Goal: Task Accomplishment & Management: Manage account settings

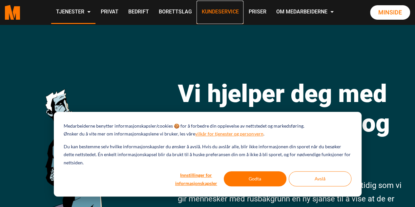
click at [220, 14] on link "Kundeservice" at bounding box center [220, 12] width 47 height 23
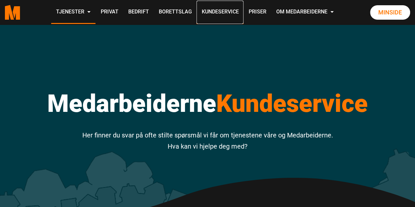
click at [220, 14] on link "Kundeservice" at bounding box center [220, 12] width 47 height 23
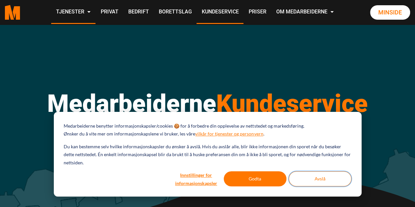
click at [327, 178] on button "Avslå" at bounding box center [320, 178] width 63 height 15
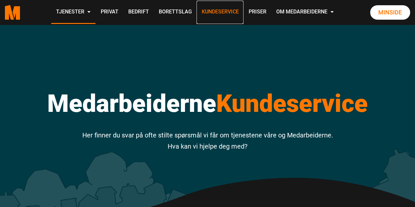
click at [228, 16] on link "Kundeservice" at bounding box center [220, 12] width 47 height 23
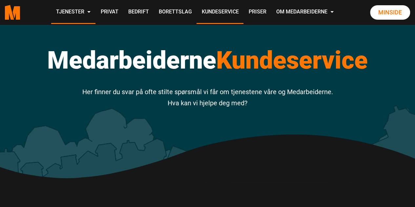
scroll to position [30, 0]
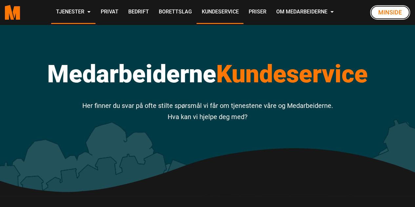
click at [394, 11] on link "Minside" at bounding box center [390, 12] width 40 height 14
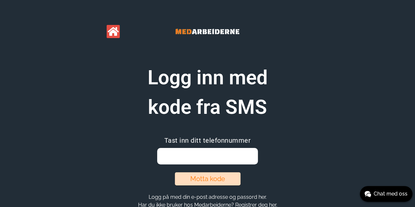
click at [208, 157] on input "email" at bounding box center [207, 156] width 101 height 16
type input "41431973"
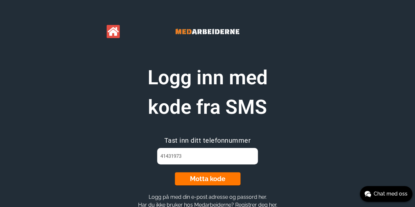
click at [201, 176] on button "Motta kode" at bounding box center [208, 178] width 66 height 13
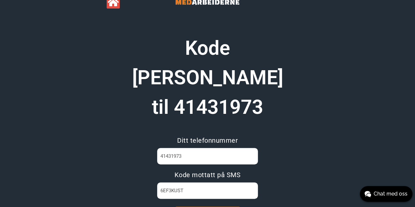
scroll to position [50, 0]
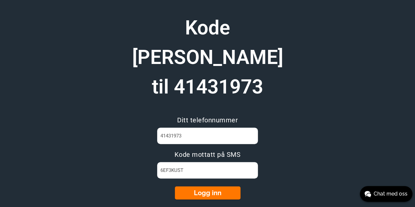
type input "6EF3KUST"
click at [214, 186] on button "Logg inn" at bounding box center [208, 192] width 66 height 13
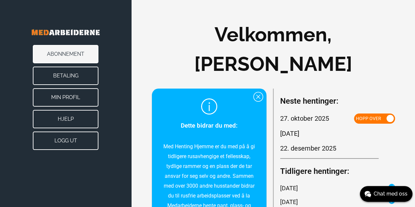
click at [71, 96] on button "Min Profil" at bounding box center [66, 97] width 66 height 18
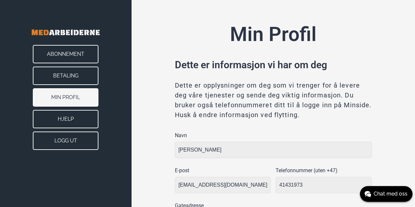
type input "Skjetten"
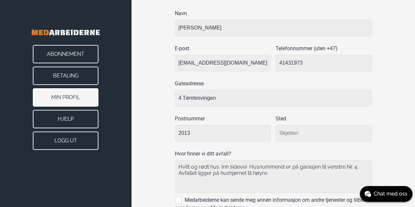
scroll to position [87, 0]
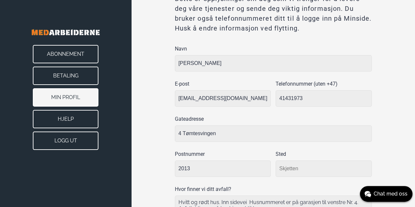
click at [76, 58] on button "Abonnement" at bounding box center [66, 54] width 66 height 18
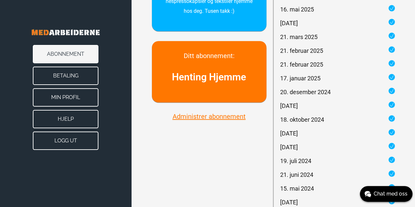
scroll to position [245, 0]
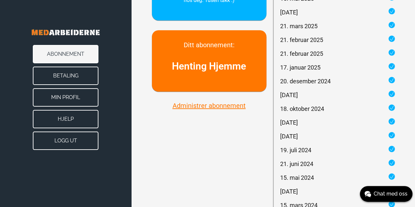
click at [196, 108] on button "Administrer abonnement" at bounding box center [209, 105] width 77 height 9
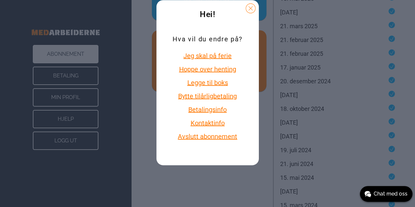
click at [226, 136] on button "Avslutt abonnement" at bounding box center [208, 136] width 70 height 9
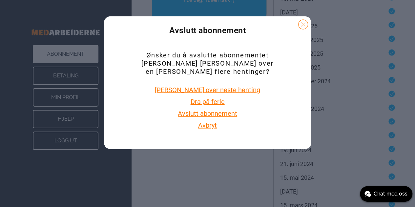
click at [221, 109] on button "Avslutt abonnement" at bounding box center [207, 113] width 63 height 9
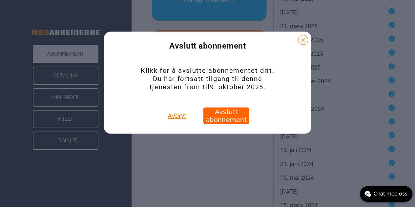
click at [225, 113] on button "Avslutt abonnement" at bounding box center [226, 116] width 46 height 16
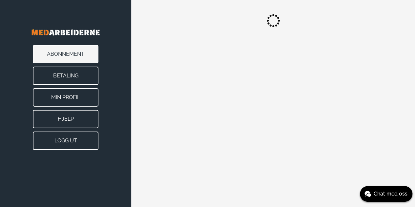
scroll to position [0, 0]
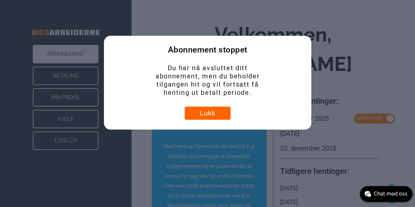
click at [212, 113] on button "Lukk" at bounding box center [208, 113] width 46 height 13
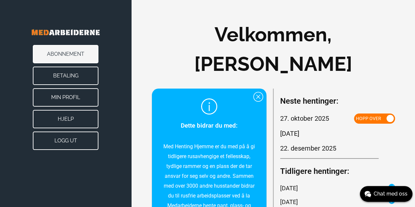
click at [66, 143] on button "Logg ut" at bounding box center [66, 141] width 66 height 18
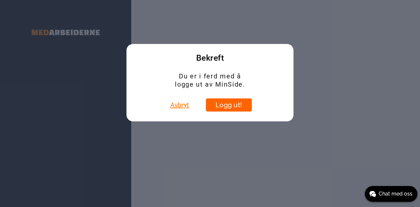
click at [230, 105] on button "Logg ut!" at bounding box center [229, 104] width 46 height 13
